Goal: Transaction & Acquisition: Download file/media

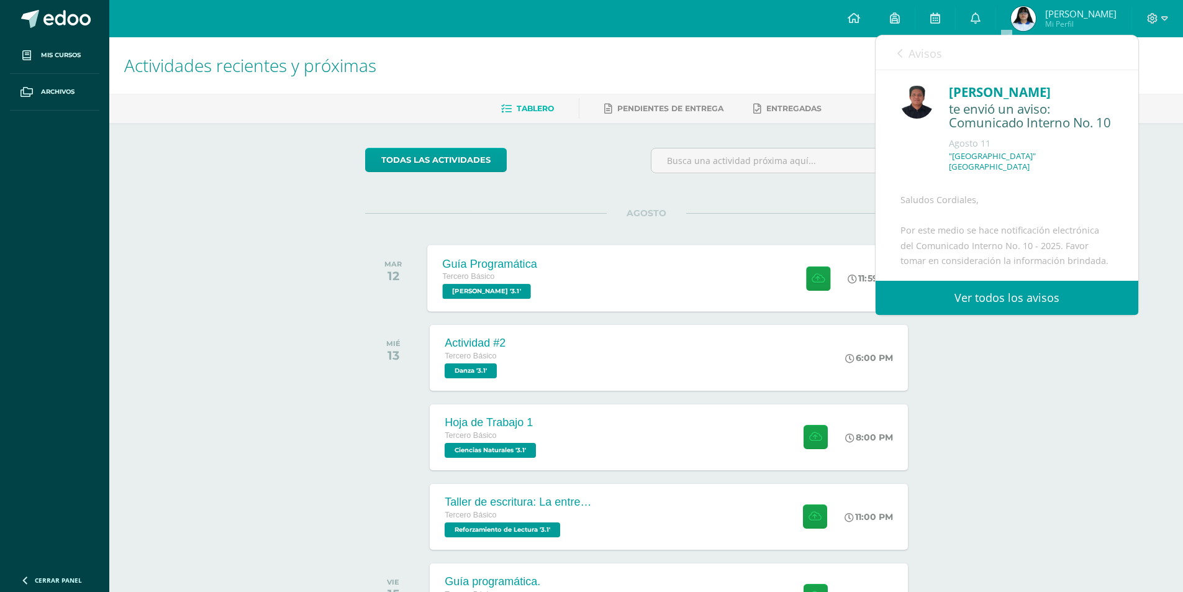
scroll to position [181, 0]
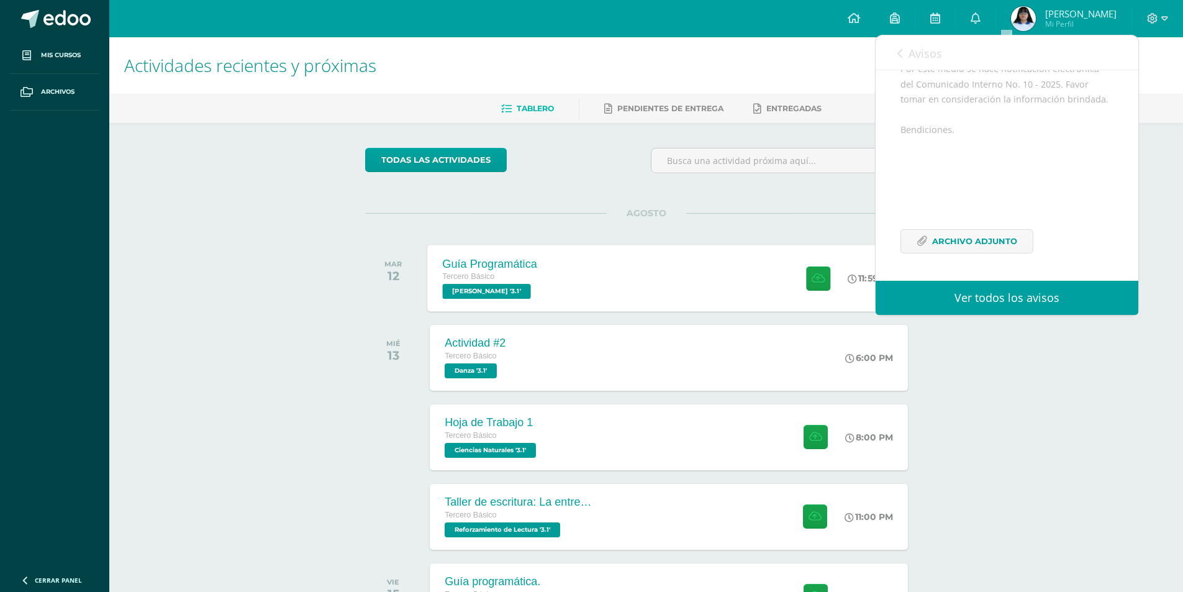
click at [590, 263] on div "Guía Programática Tercero Básico [PERSON_NAME] '3.1' 11:59 PM Guía Programática…" at bounding box center [669, 278] width 482 height 66
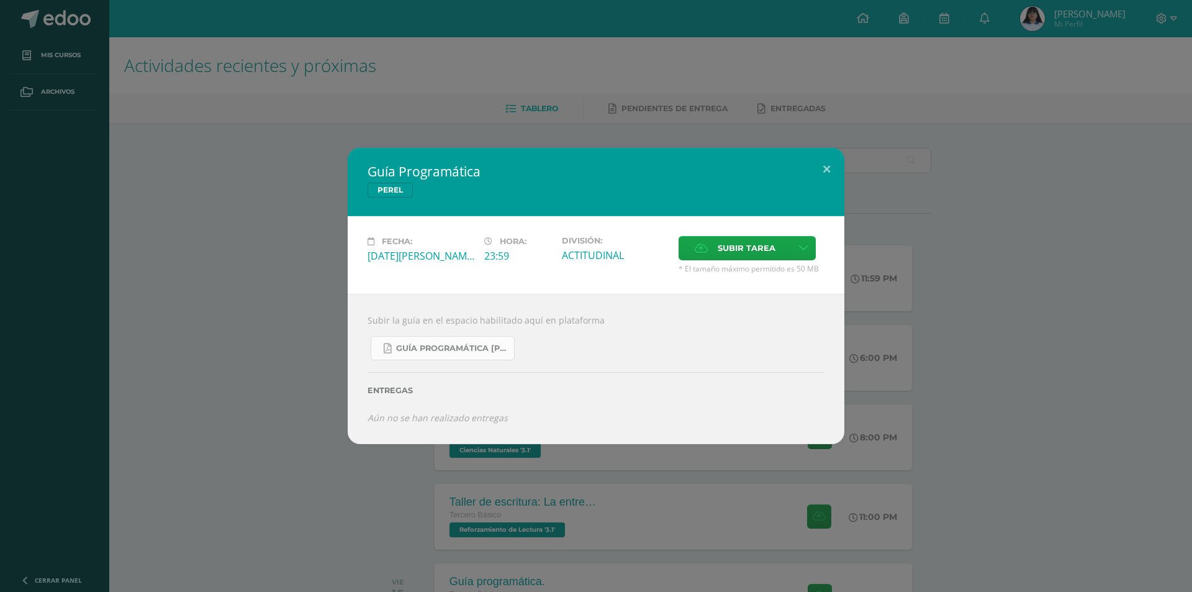
click at [451, 348] on span "Guía Programática [PERSON_NAME] 3ro Básico - Bloque 3 - Profe. [PERSON_NAME].pdf" at bounding box center [452, 348] width 112 height 10
click at [357, 73] on div "Guía Programática [PERSON_NAME] Fecha: [DATE][PERSON_NAME] Hora: 23:59 División…" at bounding box center [596, 296] width 1192 height 592
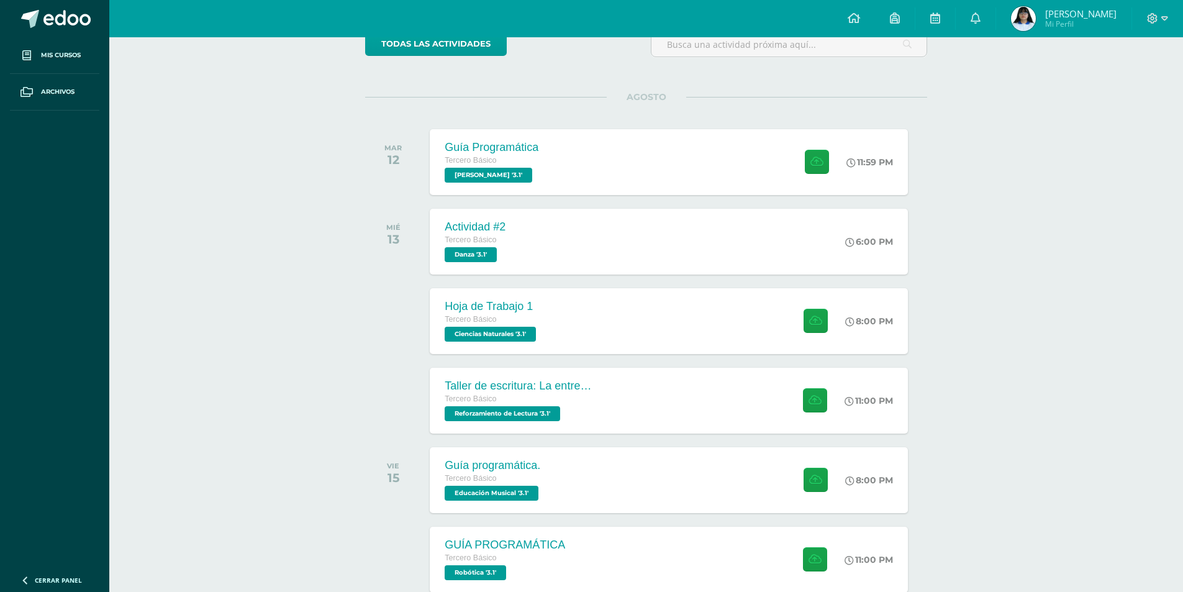
scroll to position [124, 0]
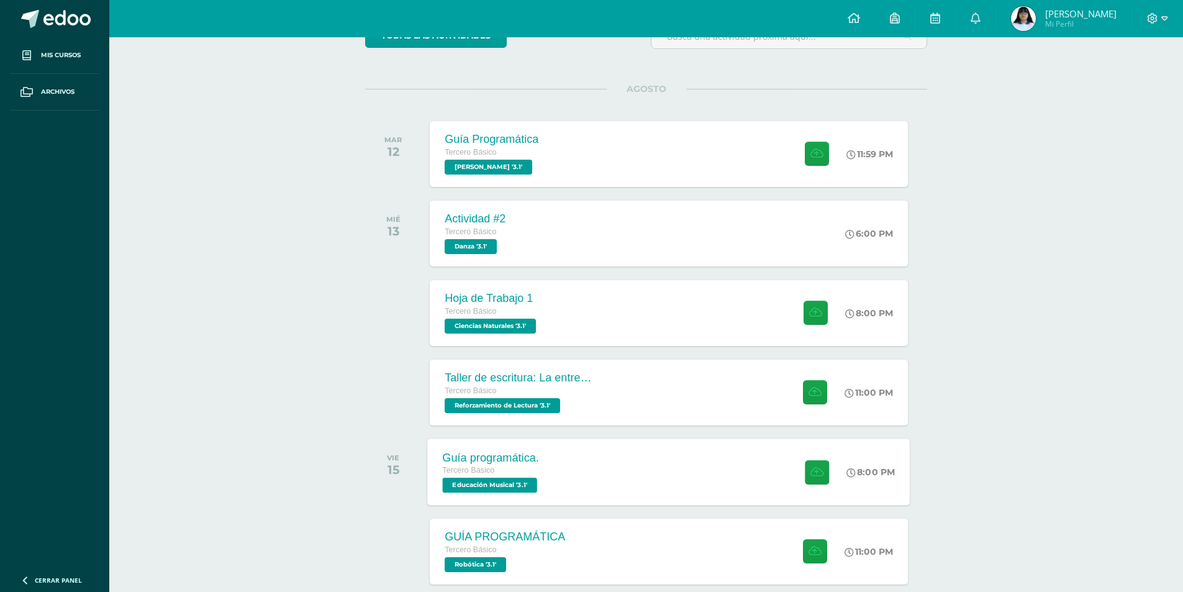
click at [522, 474] on div "Tercero Básico" at bounding box center [492, 471] width 98 height 14
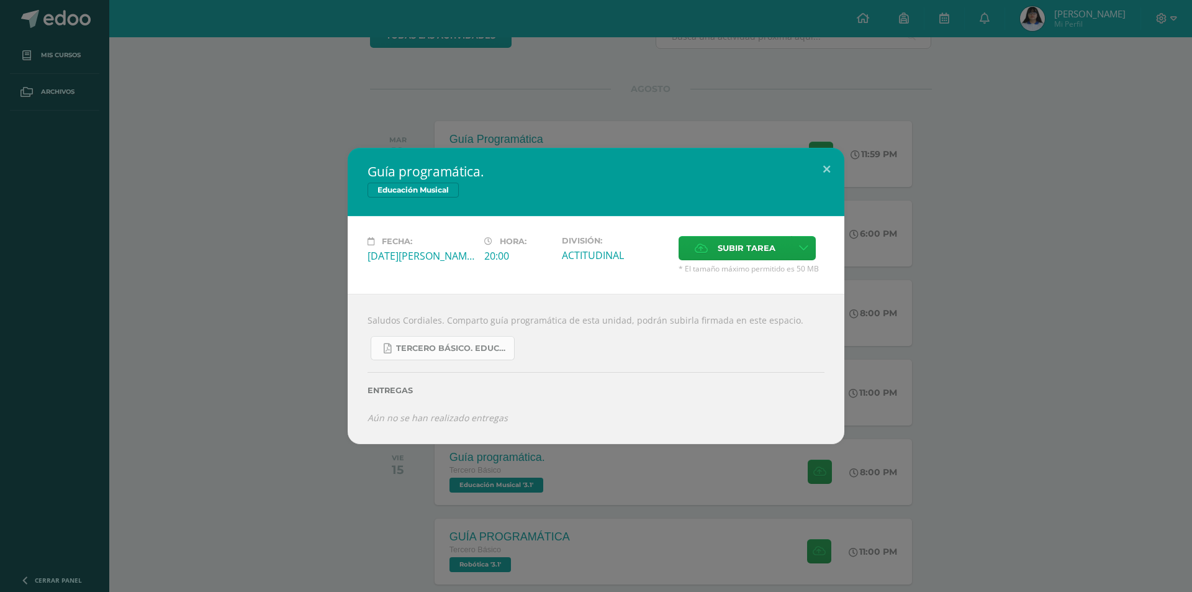
click at [430, 353] on span "Tercero básico. Educación Musical.pdf" at bounding box center [452, 348] width 112 height 10
click at [219, 322] on div "Guía programática. Educación Musical Fecha: [DATE][PERSON_NAME] Hora: 20:00 Div…" at bounding box center [596, 296] width 1182 height 296
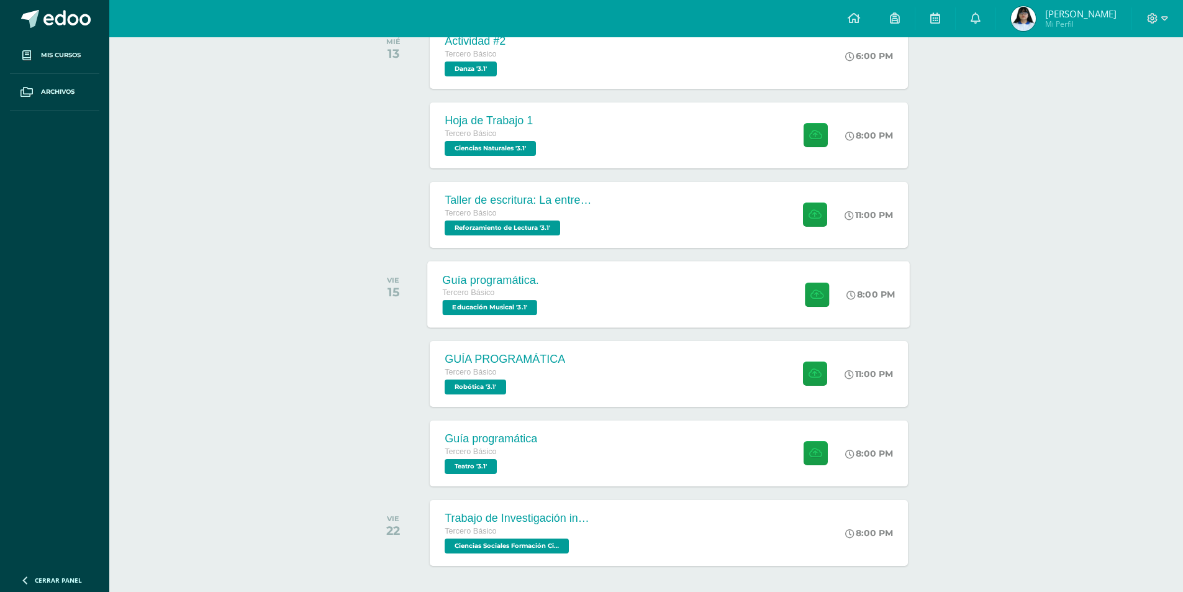
scroll to position [248, 0]
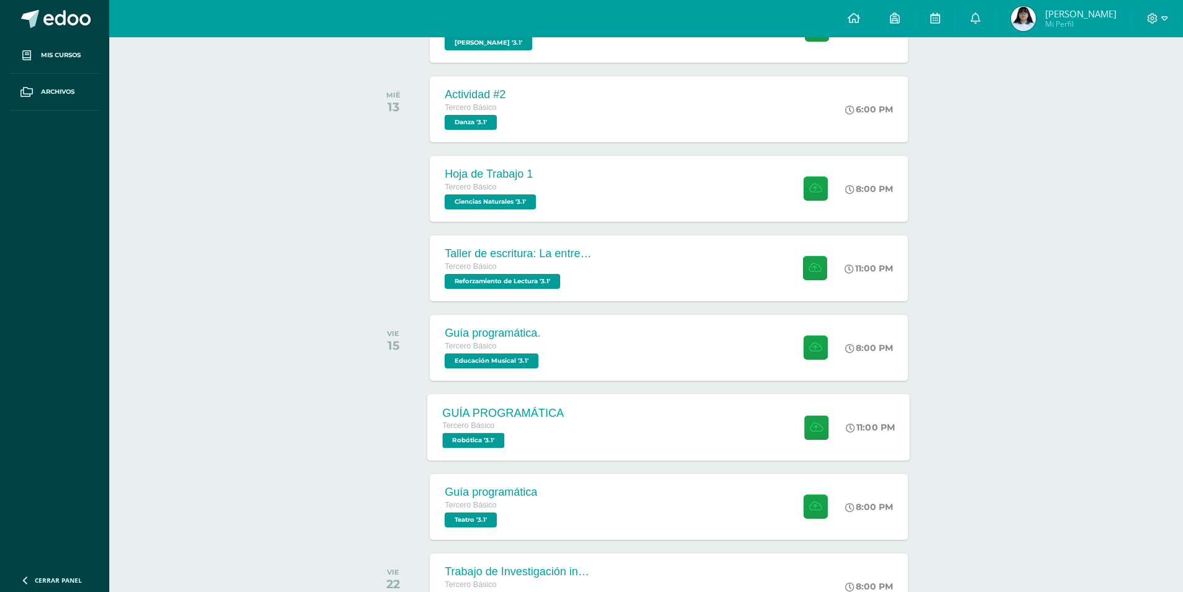
click at [471, 435] on span "Robótica '3.1'" at bounding box center [474, 440] width 62 height 15
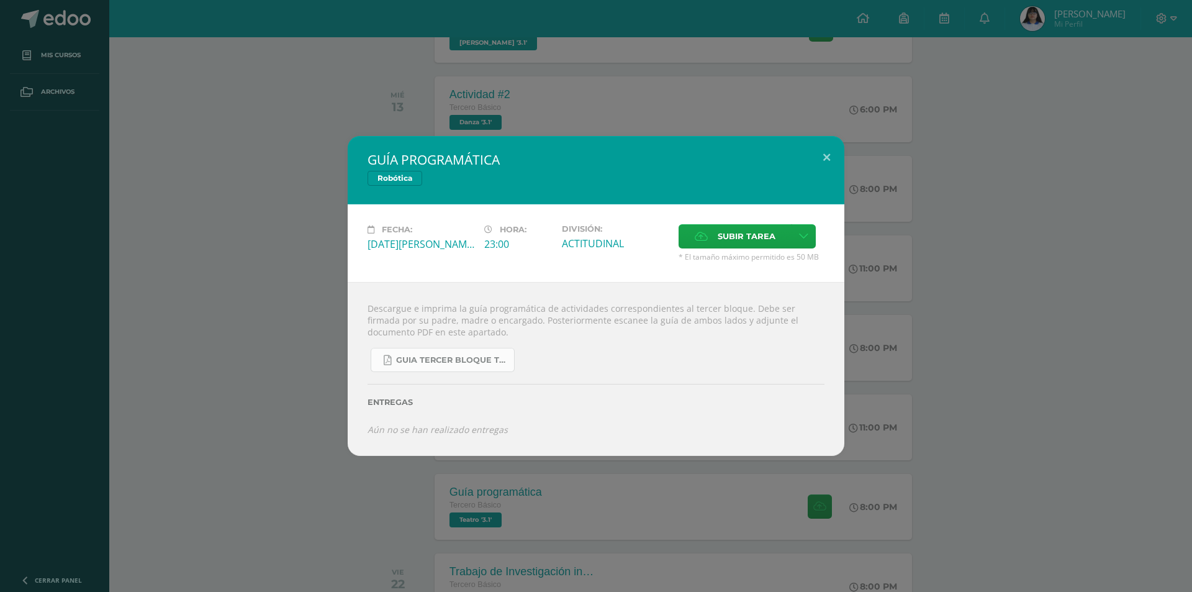
click at [455, 371] on link "GUIA TERCER BLOQUE TERCERO BÁSICO.pdf" at bounding box center [443, 360] width 144 height 24
drag, startPoint x: 491, startPoint y: 520, endPoint x: 499, endPoint y: 530, distance: 12.8
click at [499, 530] on div "GUÍA PROGRAMÁTICA Robótica Fecha: [DATE][PERSON_NAME] Hora: 23:00 División: Sub…" at bounding box center [596, 296] width 1192 height 592
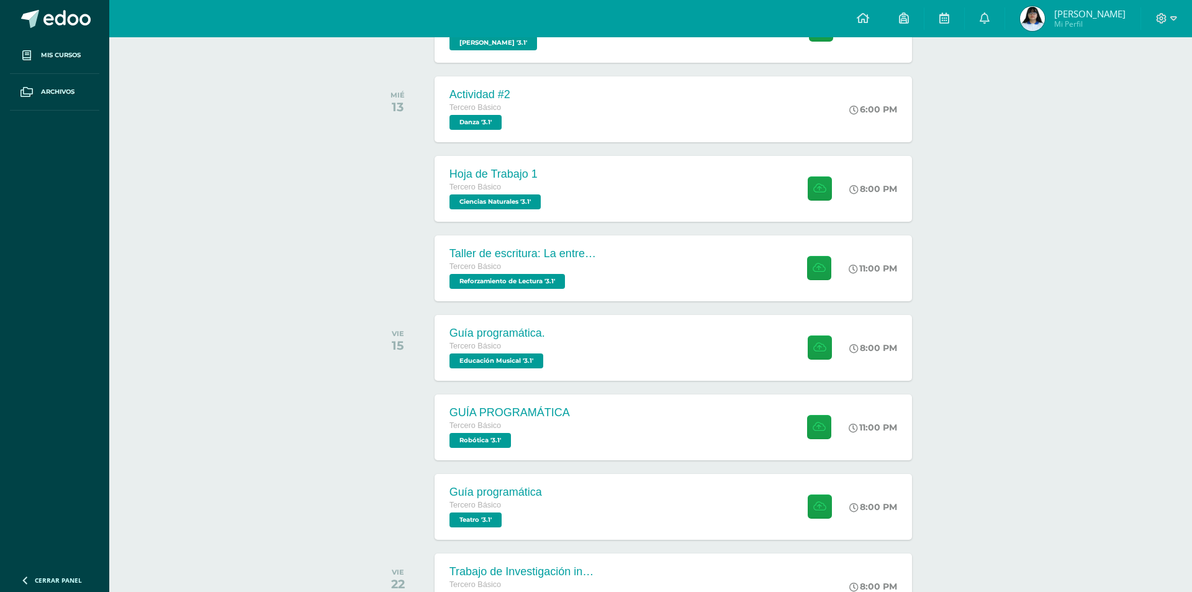
click at [499, 515] on span "Teatro '3.1'" at bounding box center [476, 519] width 52 height 15
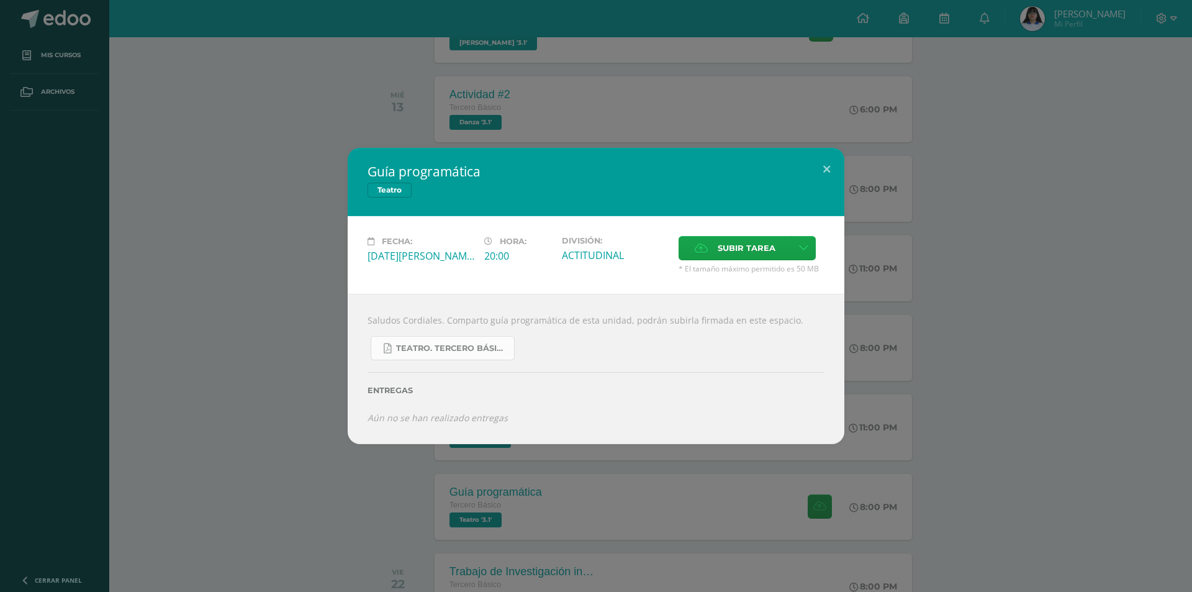
click at [492, 356] on link "Teatro. Tercero Básico..pdf" at bounding box center [443, 348] width 144 height 24
click at [348, 88] on div "Guía programática Teatro Fecha: [DATE][PERSON_NAME] Hora: 20:00 División: ACTIT…" at bounding box center [596, 296] width 1192 height 592
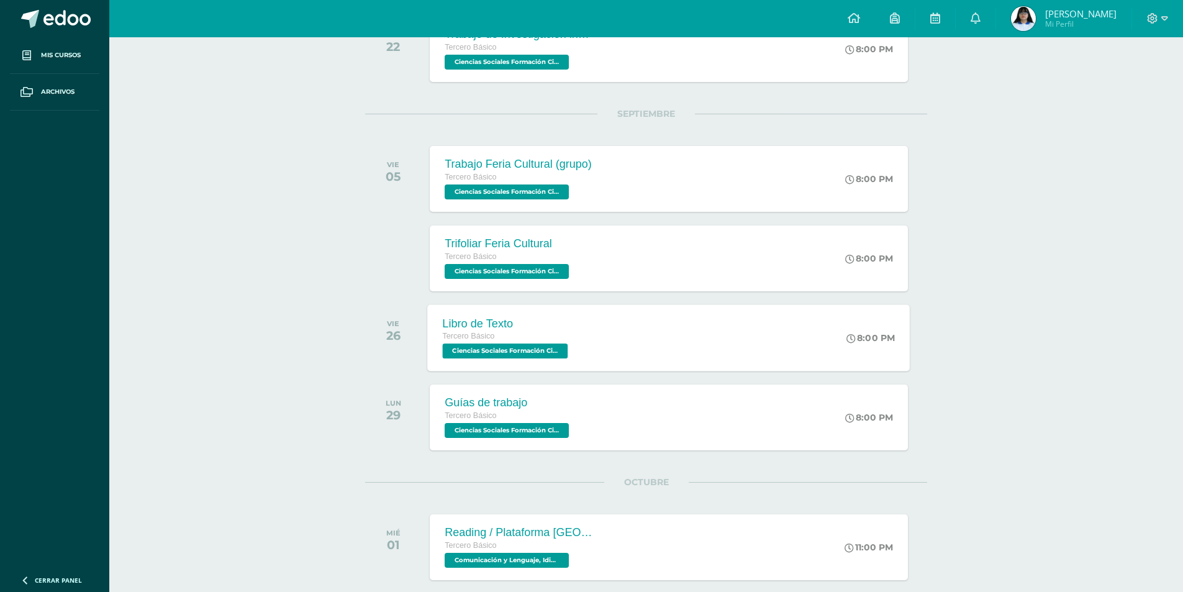
scroll to position [807, 0]
